Goal: Task Accomplishment & Management: Use online tool/utility

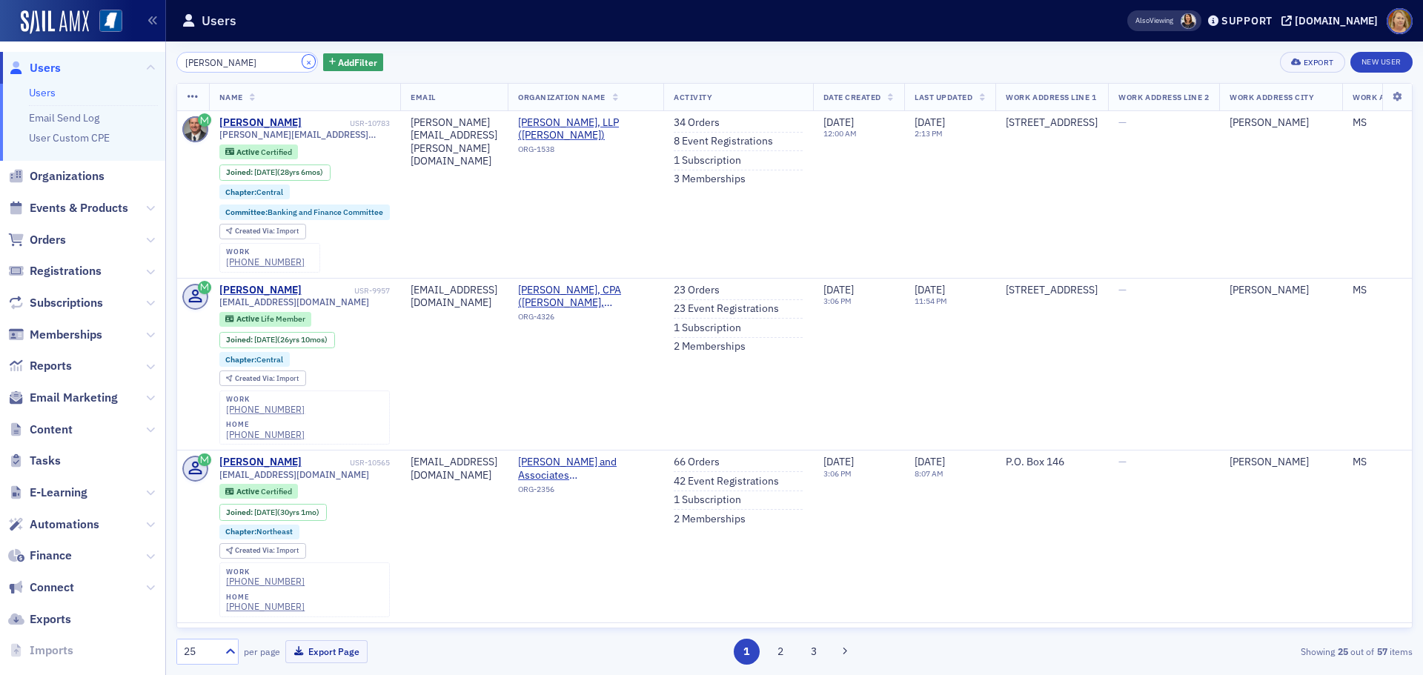
click at [302, 61] on button "×" at bounding box center [308, 61] width 13 height 13
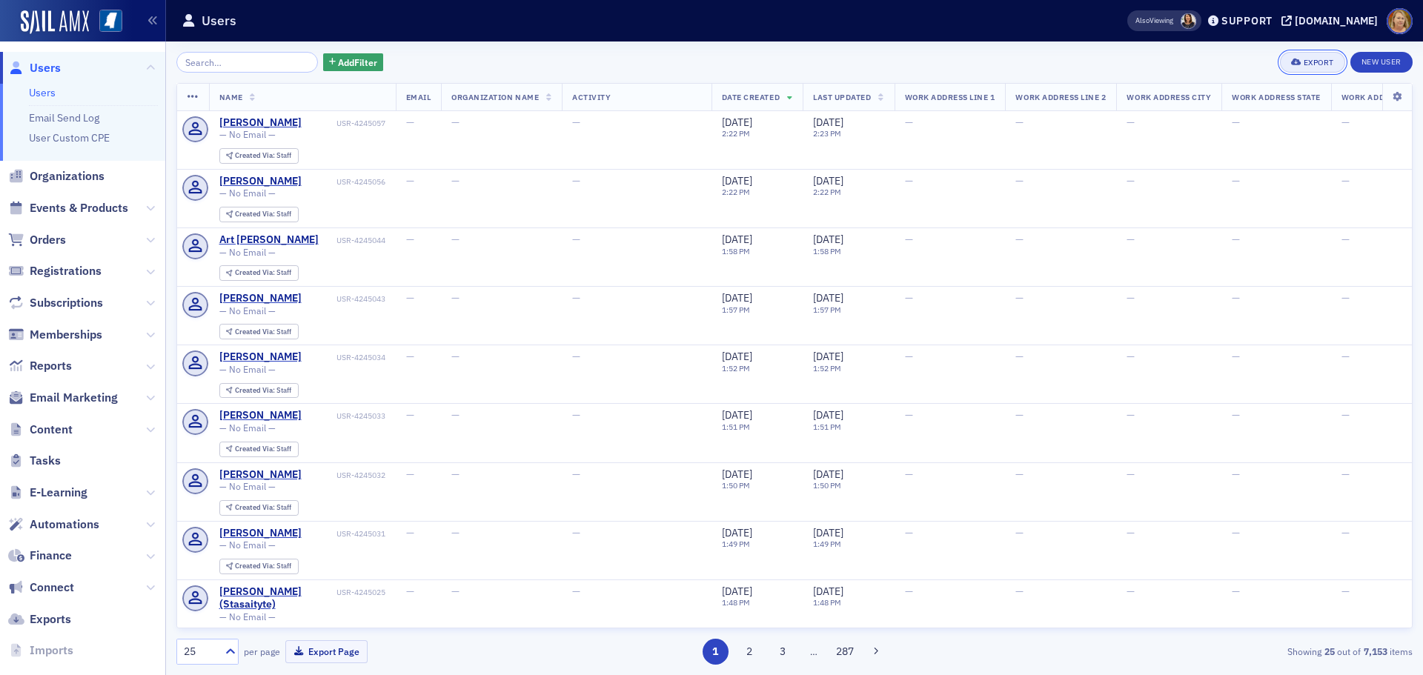
click at [1312, 61] on div "Export" at bounding box center [1318, 63] width 30 height 8
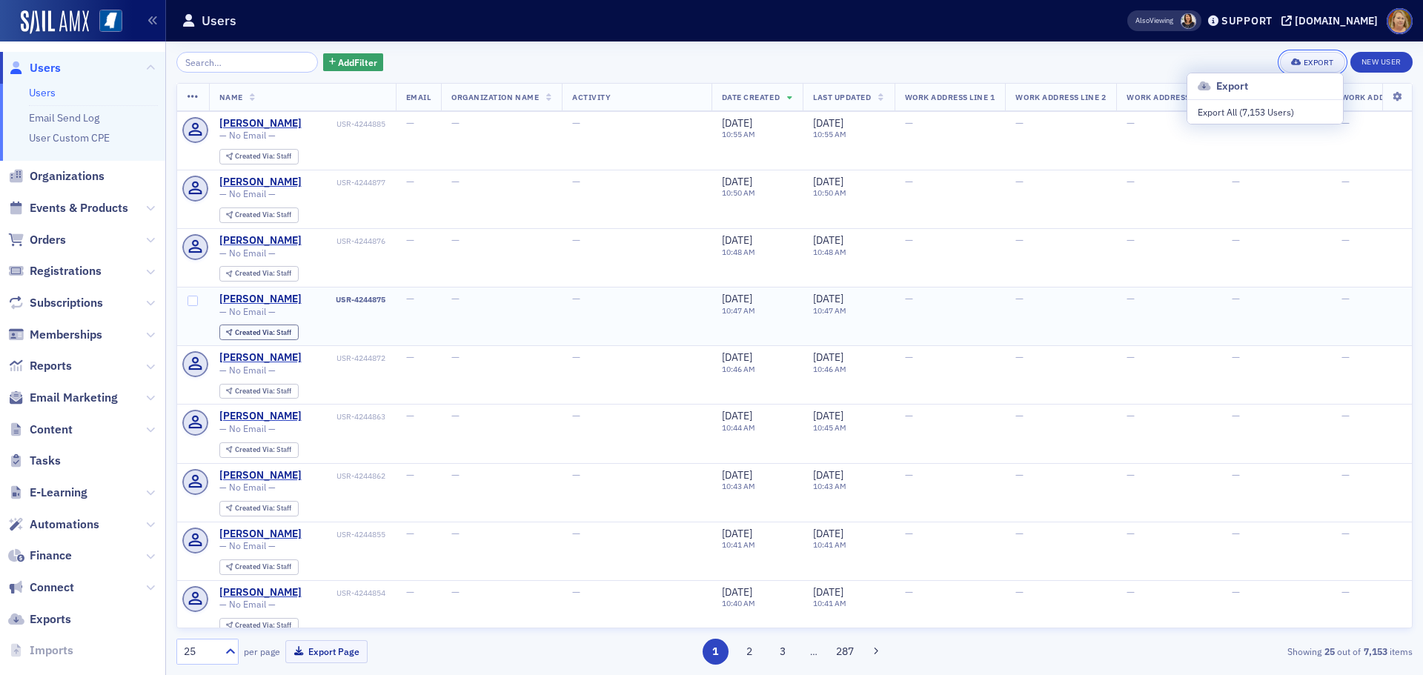
scroll to position [972, 0]
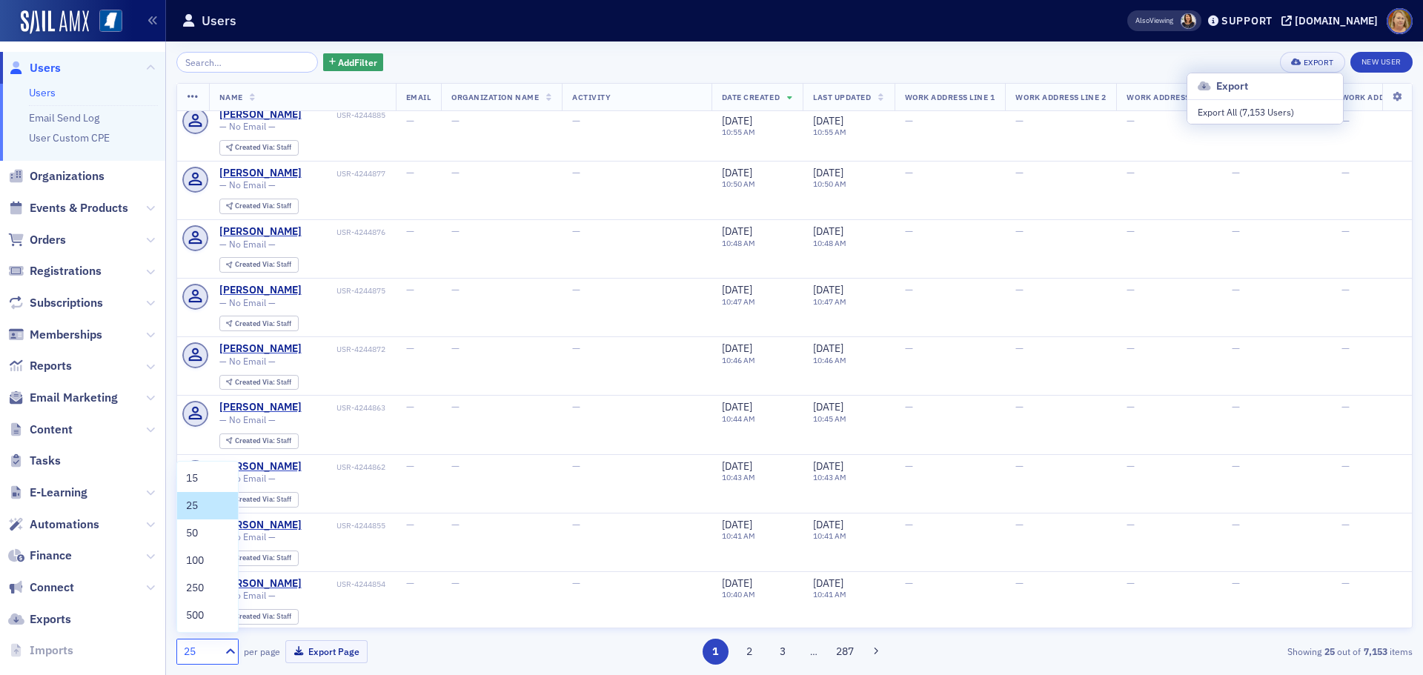
click at [219, 659] on div "25" at bounding box center [198, 651] width 42 height 19
click at [202, 540] on div "50" at bounding box center [207, 533] width 43 height 16
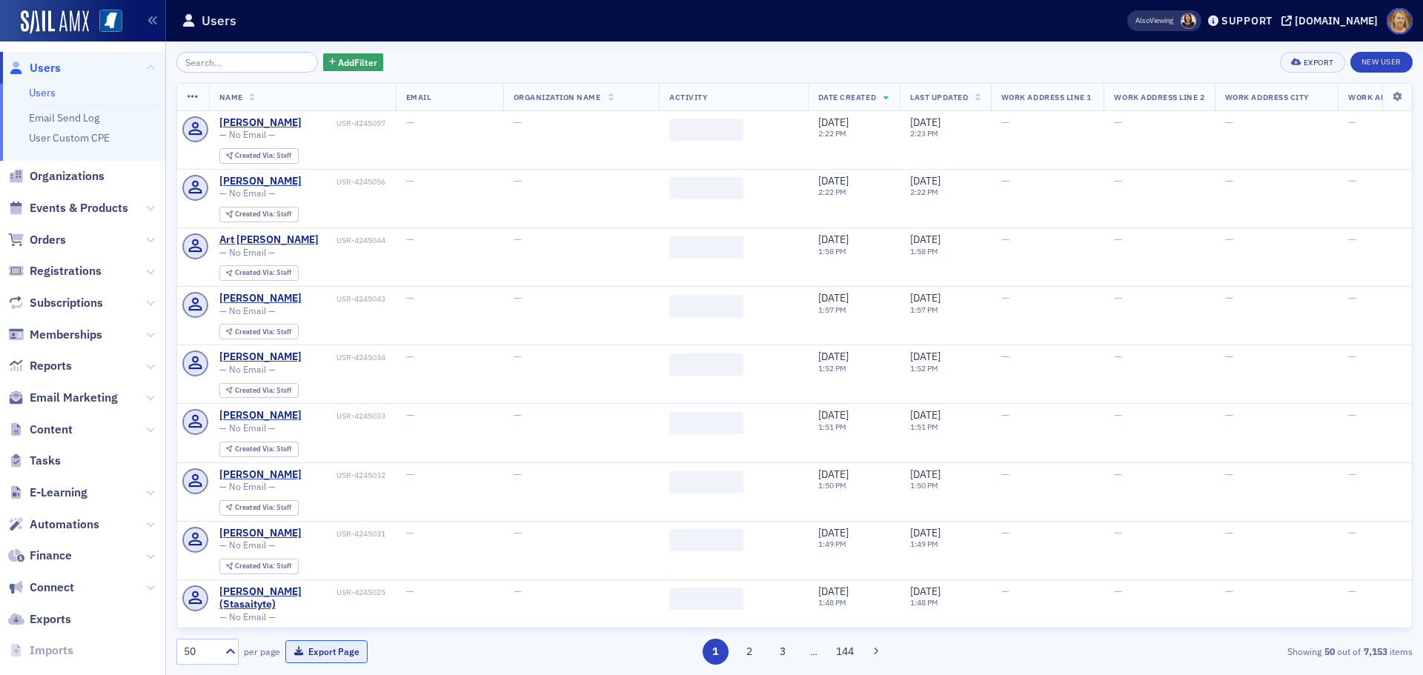
click at [313, 651] on button "Export Page" at bounding box center [326, 651] width 82 height 23
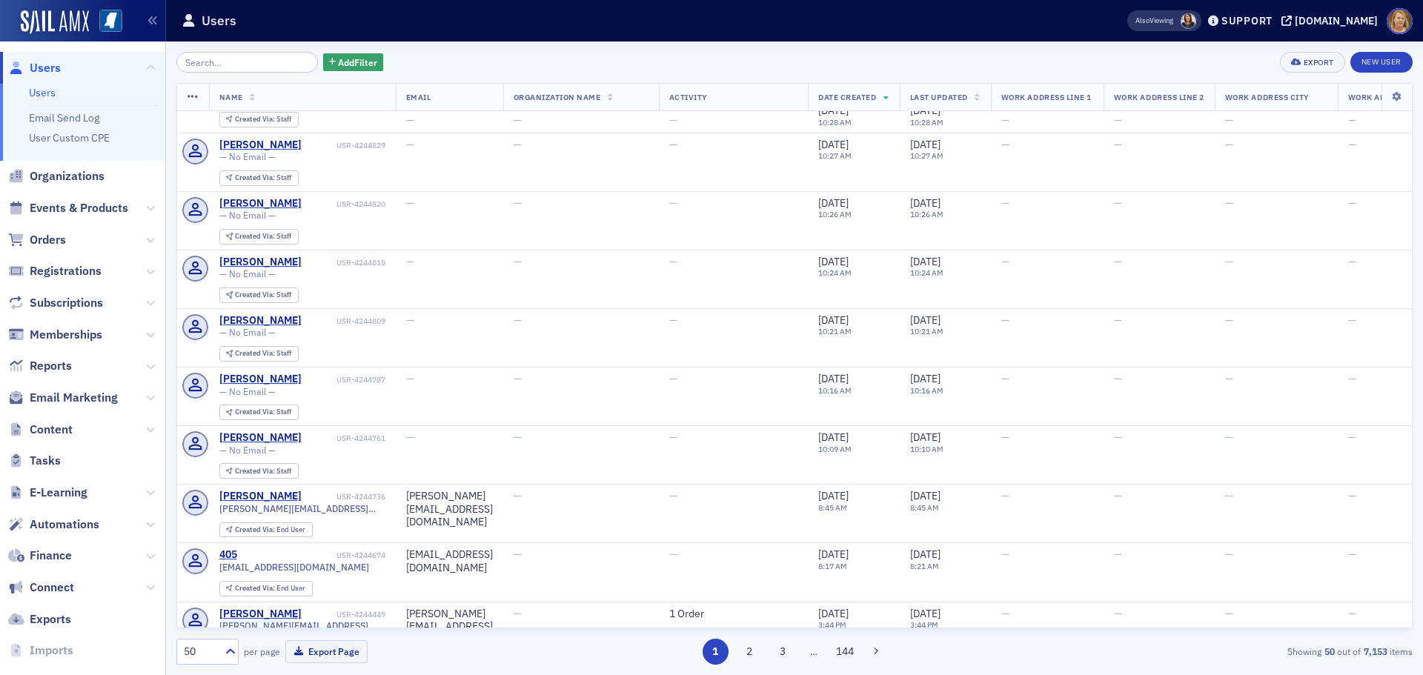
scroll to position [1926, 0]
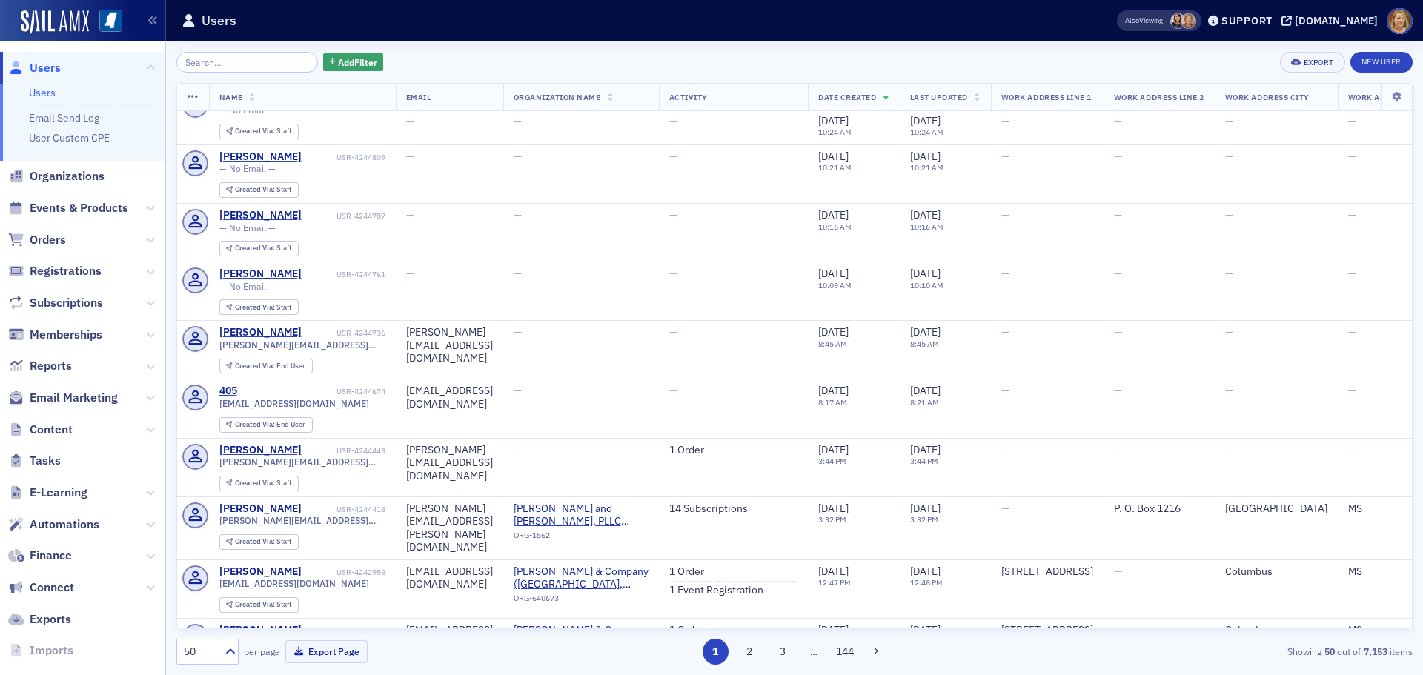
click at [50, 65] on span "Users" at bounding box center [45, 68] width 31 height 16
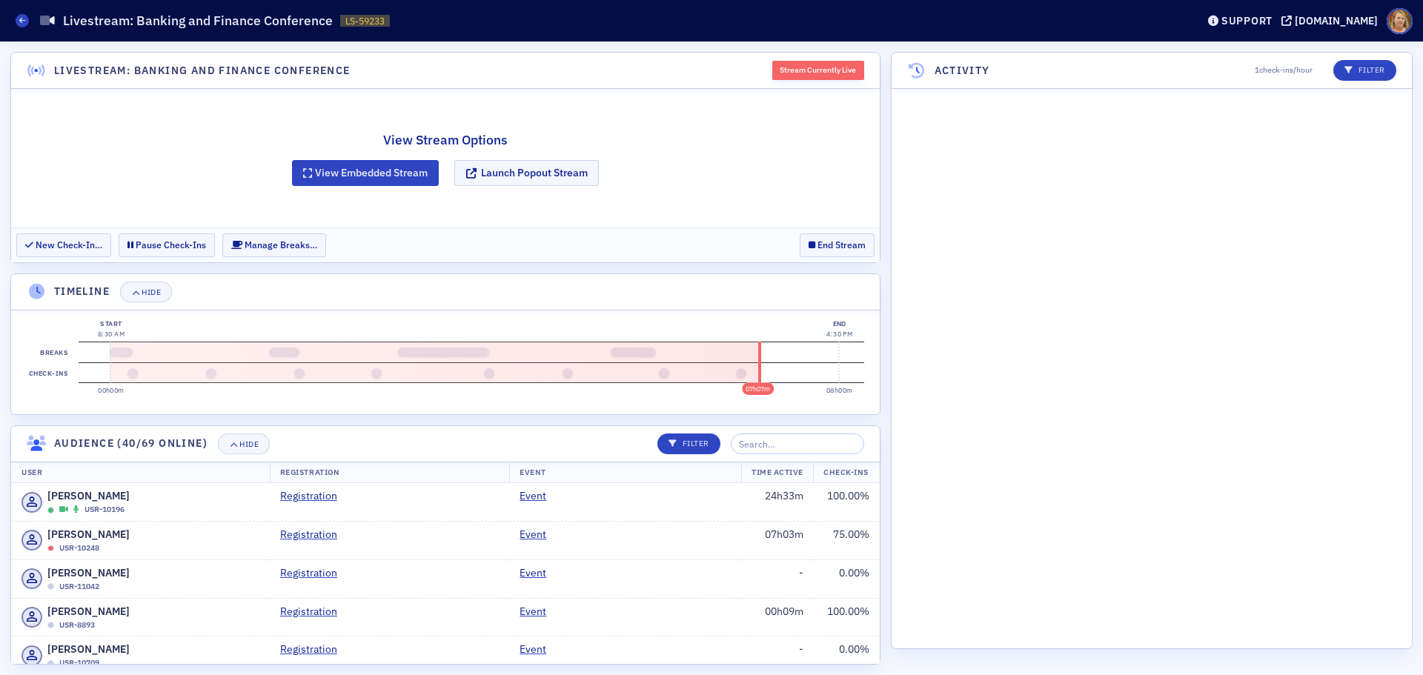
scroll to position [8288, 0]
